Goal: Task Accomplishment & Management: Use online tool/utility

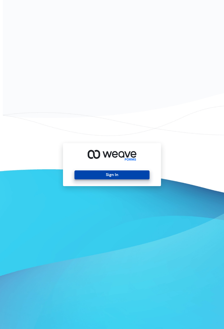
click at [123, 179] on button "Sign In" at bounding box center [112, 174] width 75 height 9
